Goal: Transaction & Acquisition: Purchase product/service

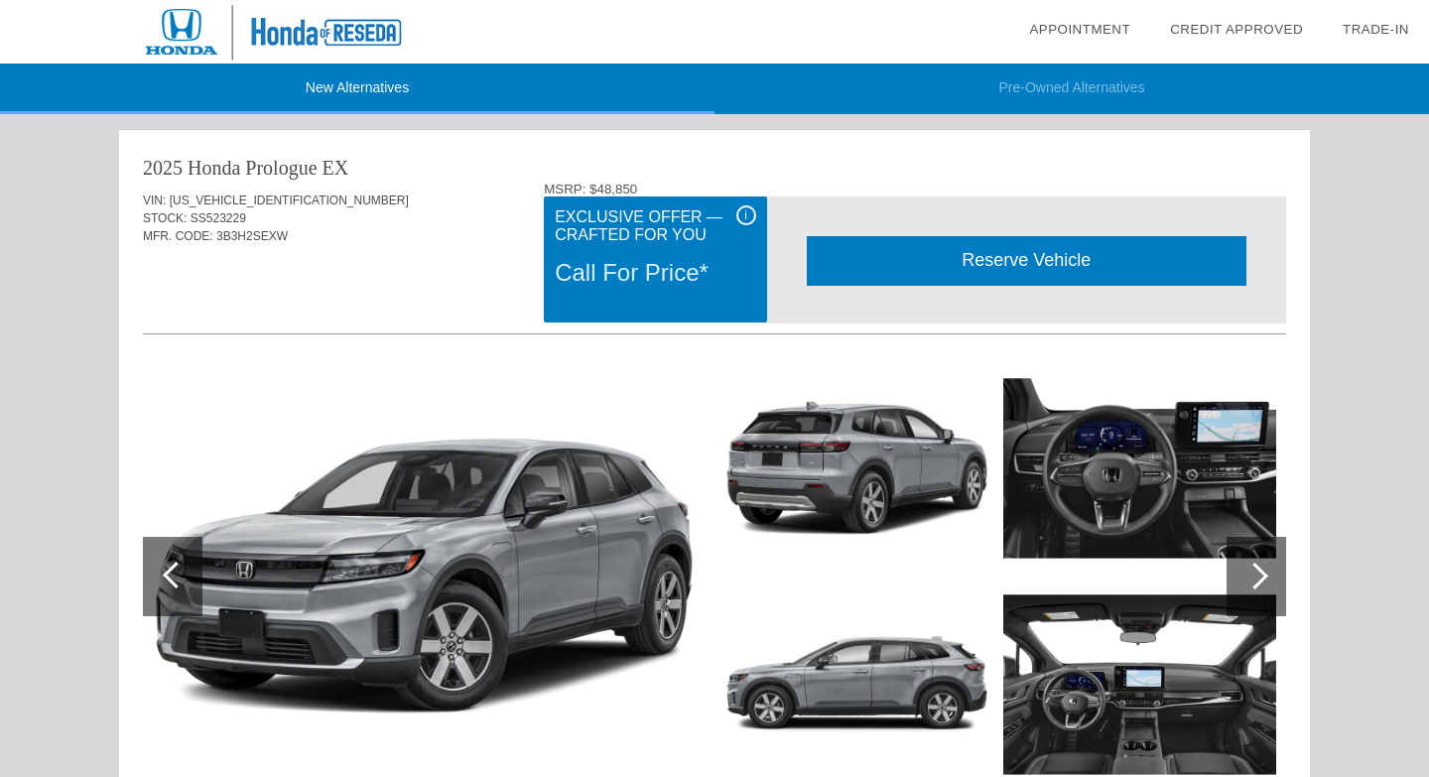
click at [957, 258] on div "Reserve Vehicle" at bounding box center [1027, 260] width 440 height 49
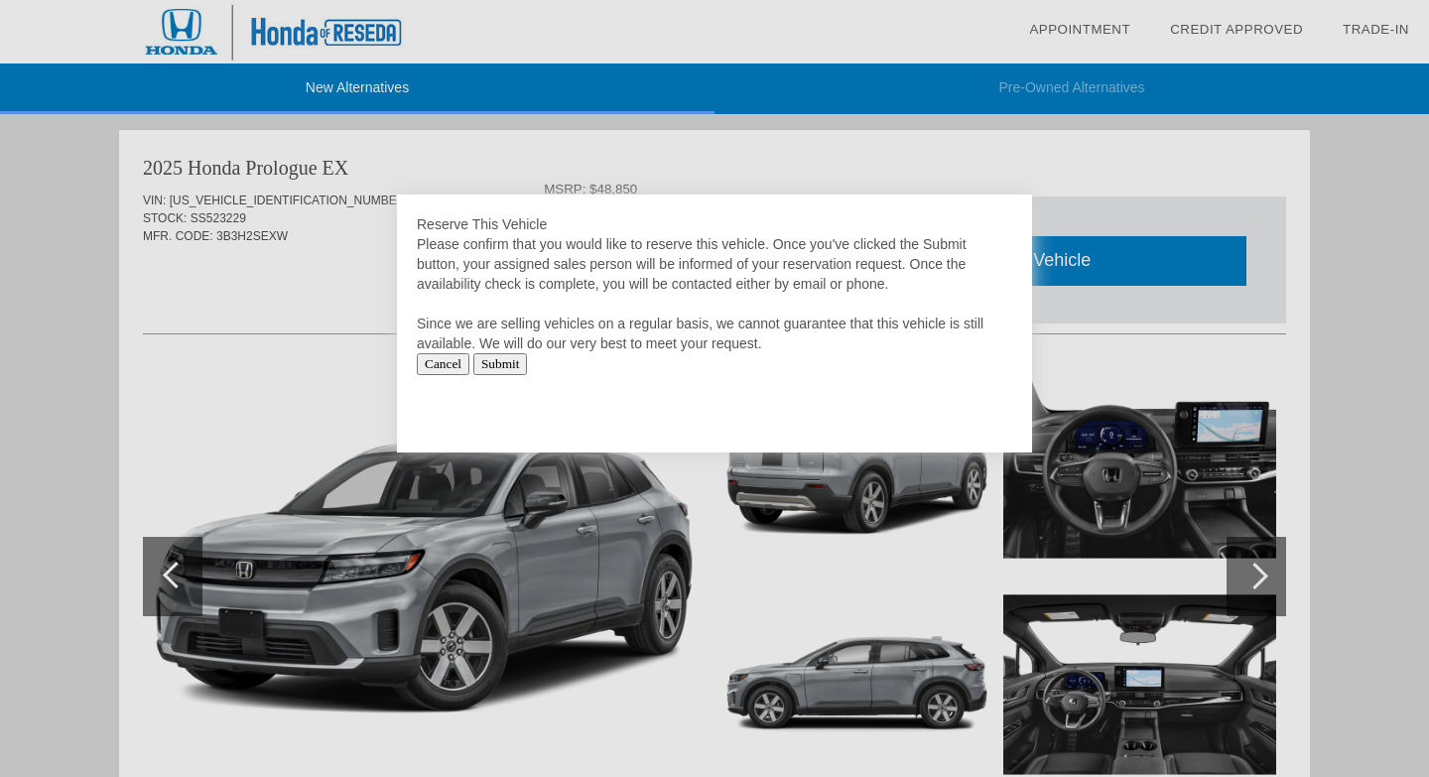
click at [1095, 358] on div at bounding box center [714, 388] width 1429 height 777
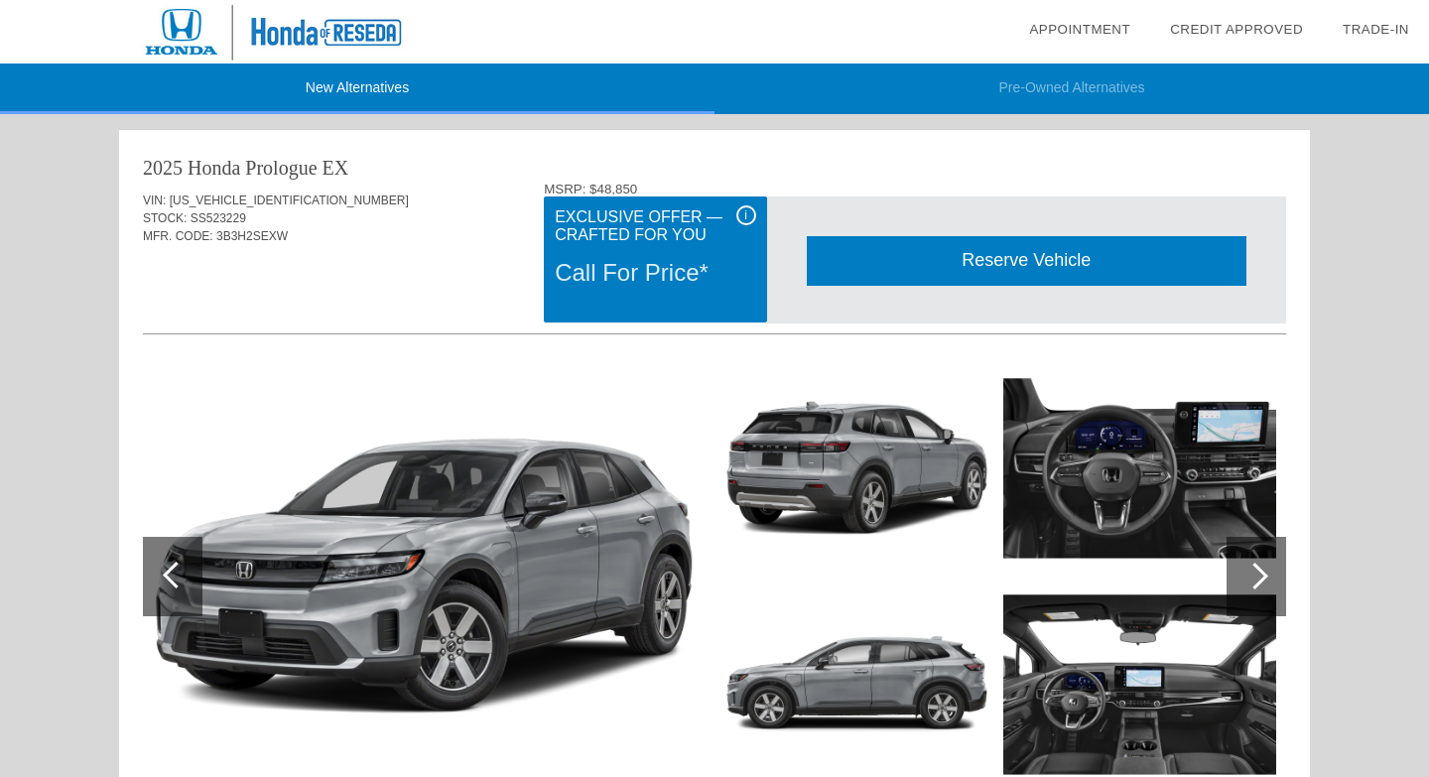
click at [656, 276] on div "Call For Price*" at bounding box center [655, 273] width 200 height 52
click at [744, 217] on div "i" at bounding box center [746, 215] width 20 height 20
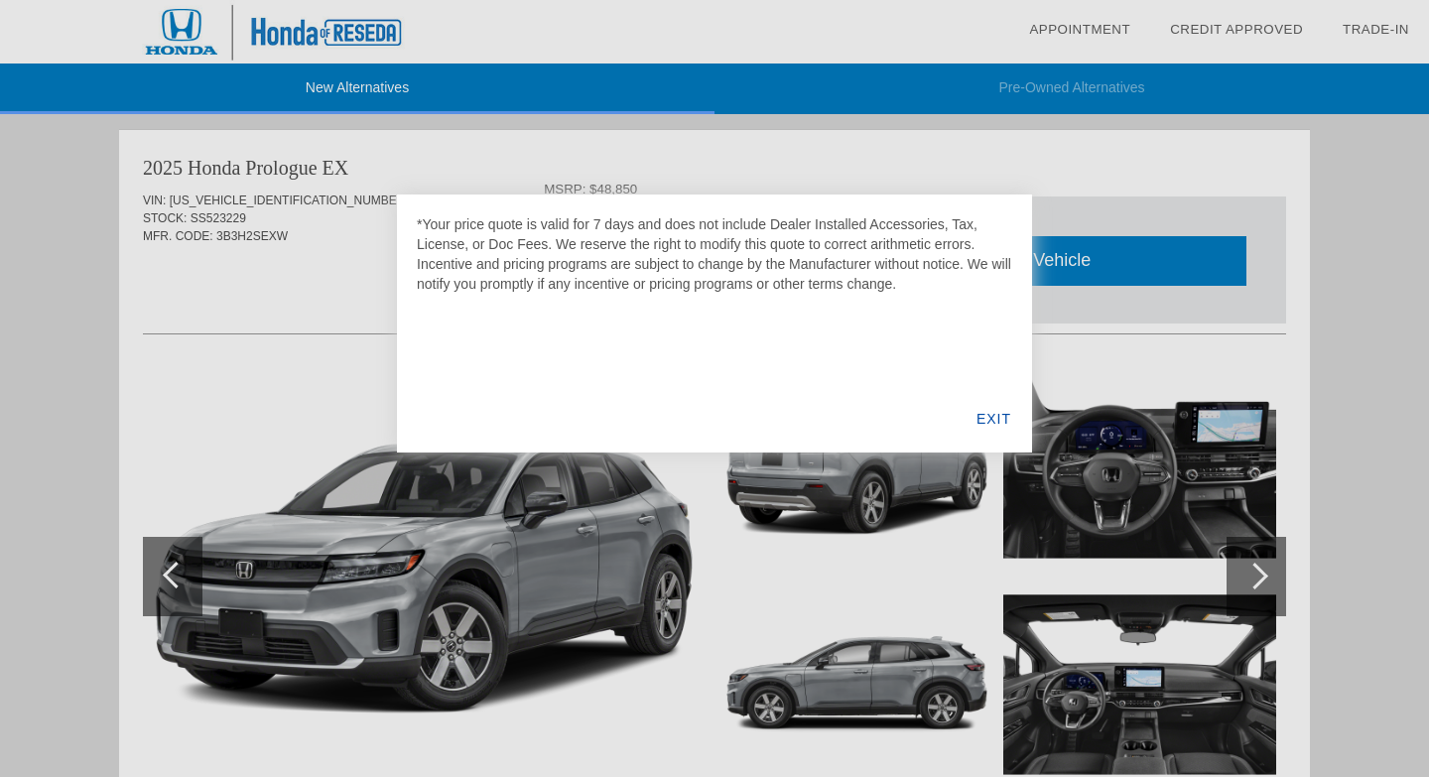
click at [1000, 417] on div "EXIT" at bounding box center [994, 418] width 76 height 67
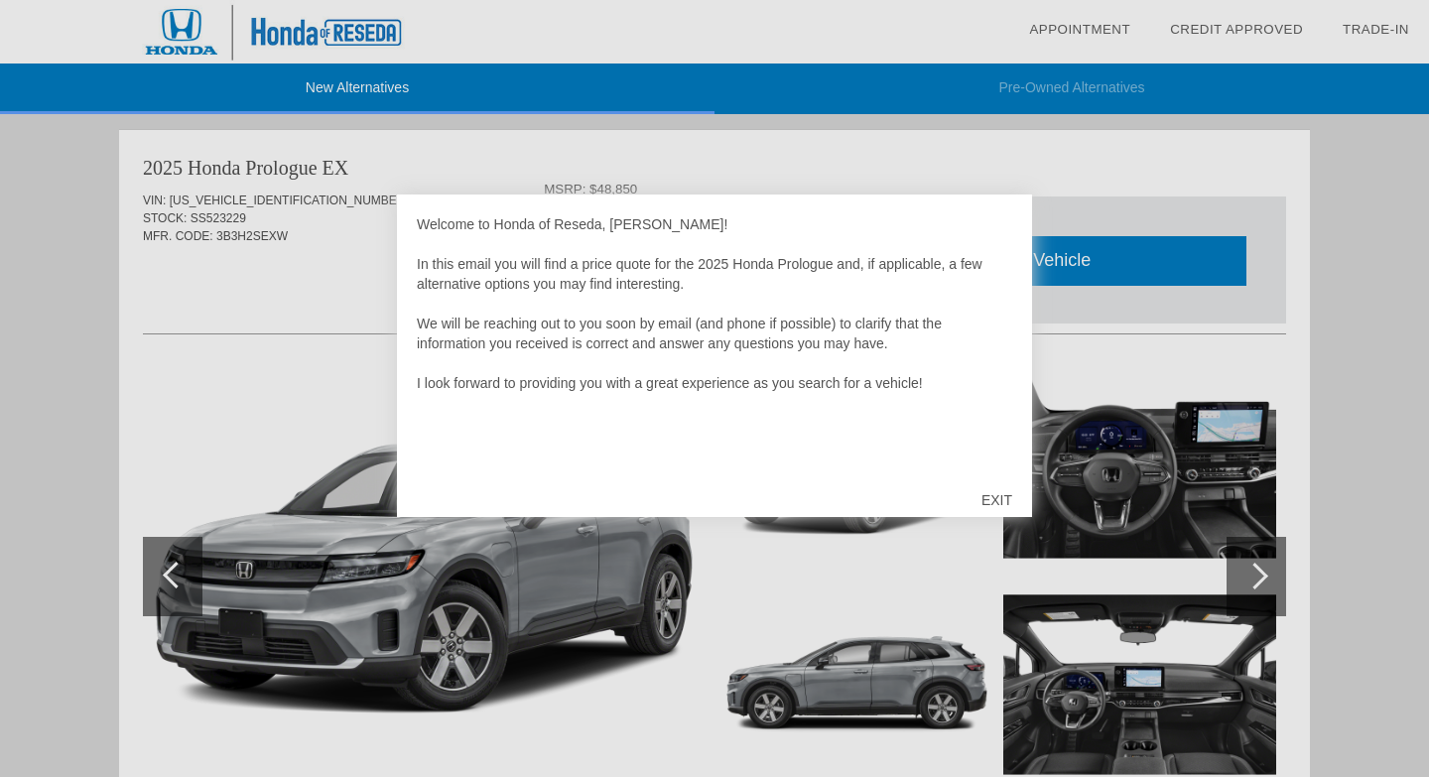
click at [996, 501] on div "EXIT" at bounding box center [997, 500] width 70 height 60
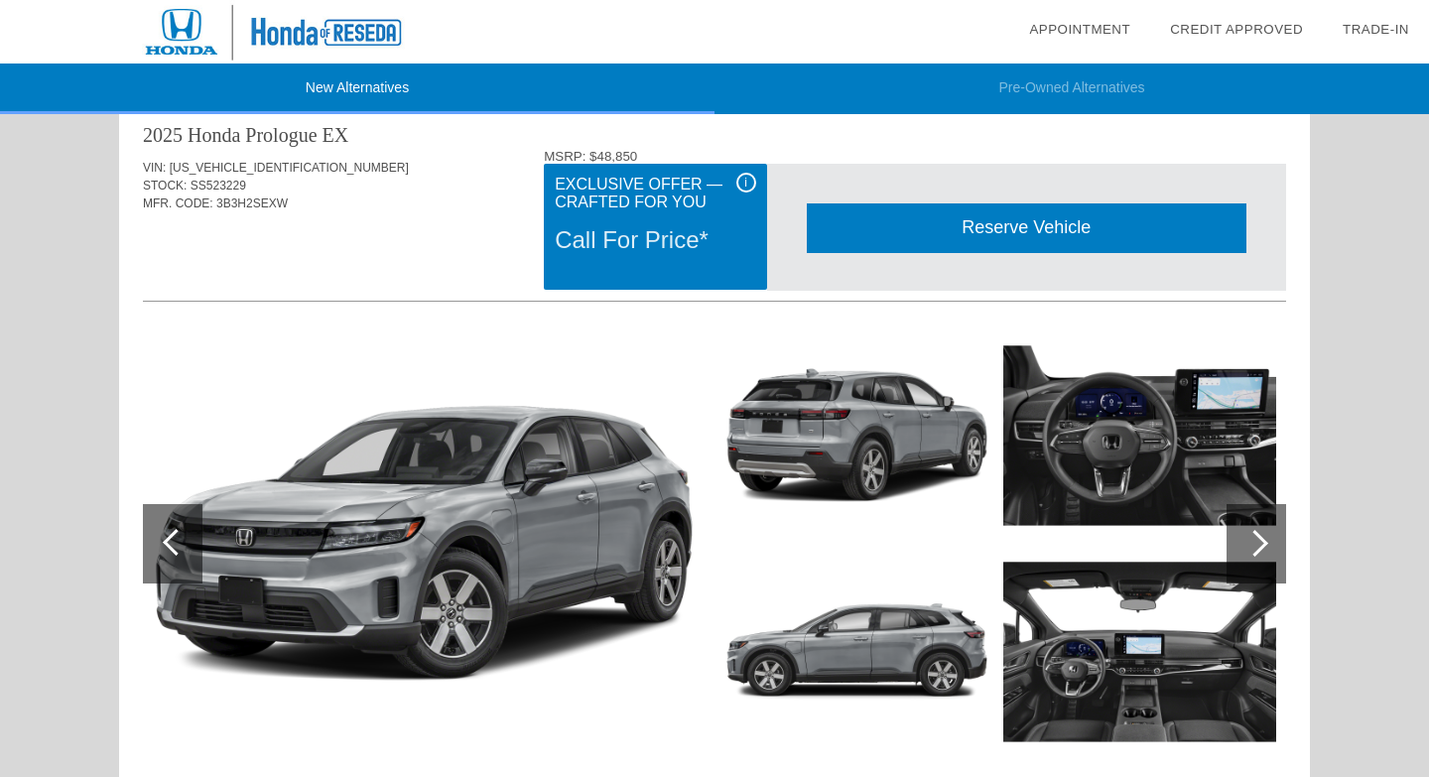
scroll to position [34, 0]
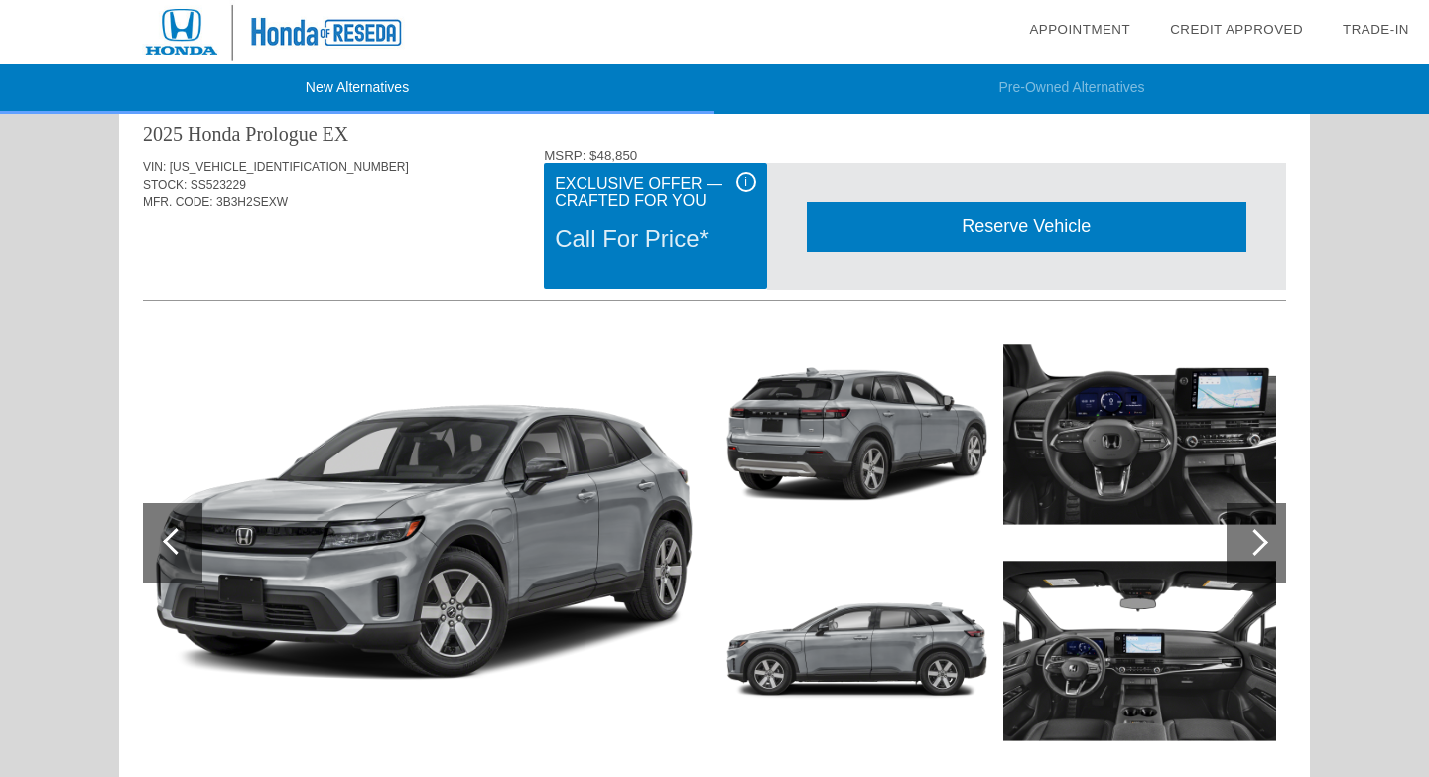
click at [676, 238] on div "Call For Price*" at bounding box center [655, 239] width 200 height 52
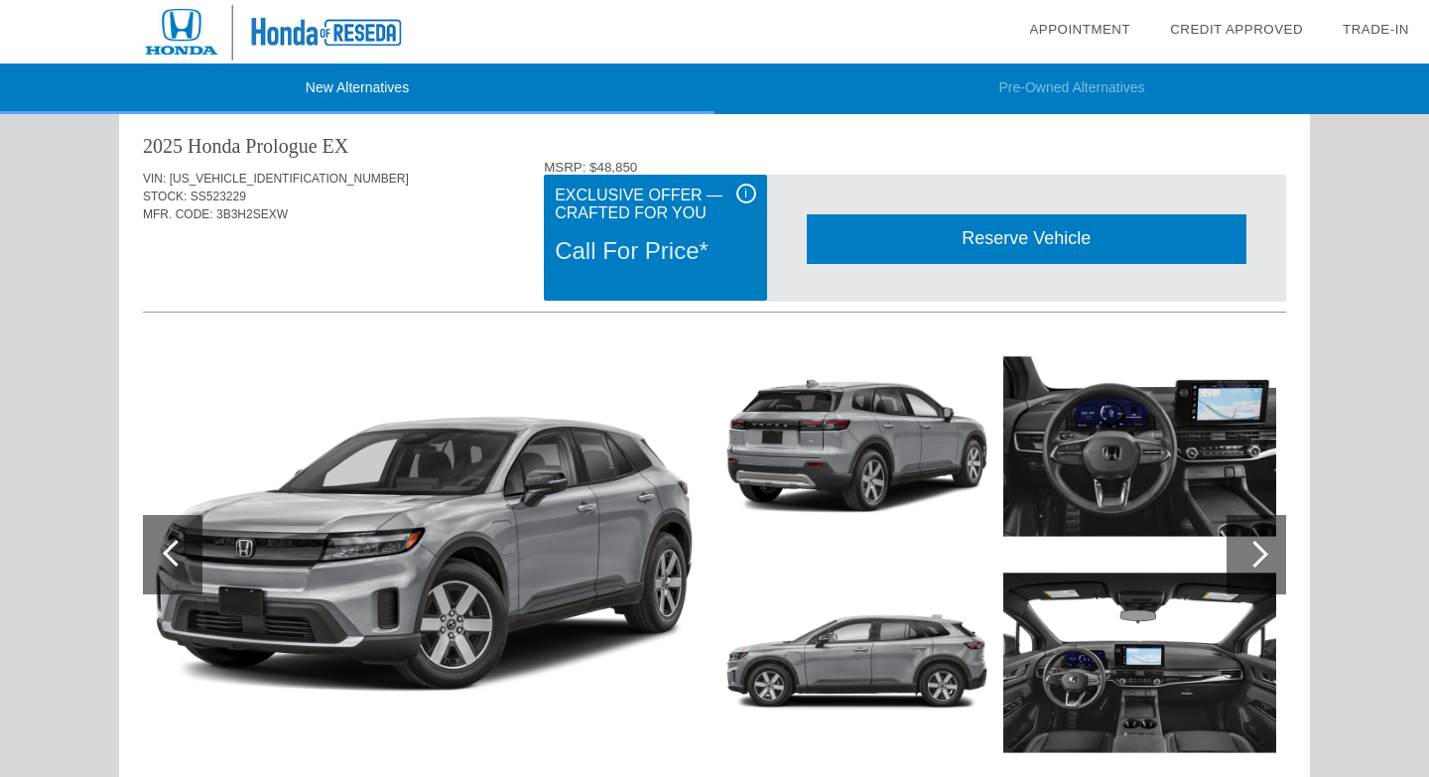
scroll to position [20, 0]
